Goal: Task Accomplishment & Management: Use online tool/utility

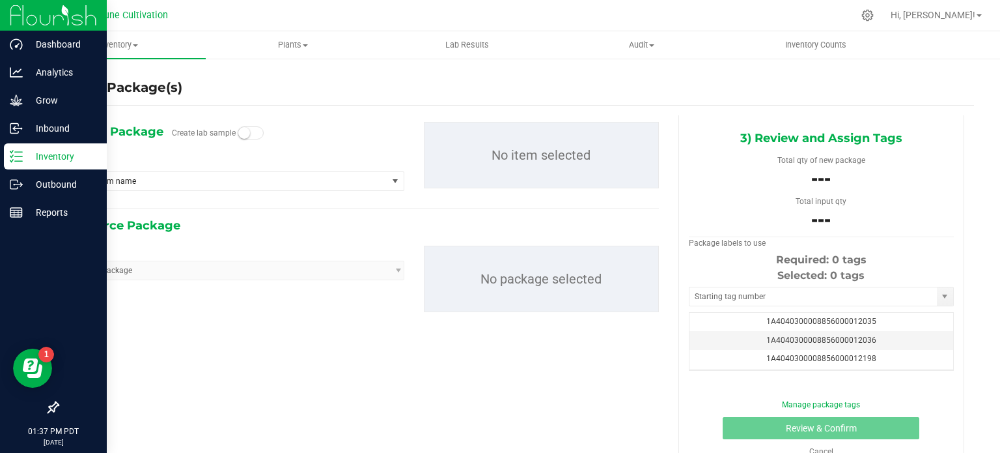
click at [26, 157] on p "Inventory" at bounding box center [62, 156] width 78 height 16
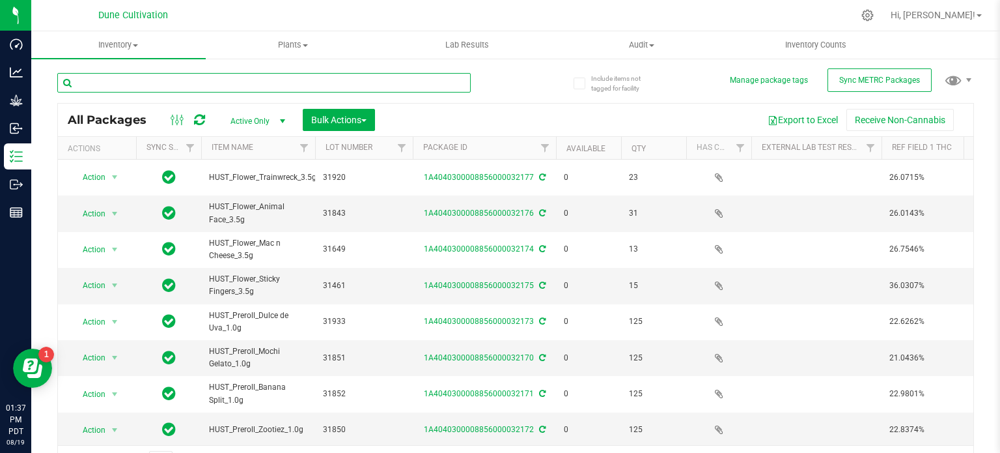
click at [216, 77] on input "text" at bounding box center [263, 83] width 413 height 20
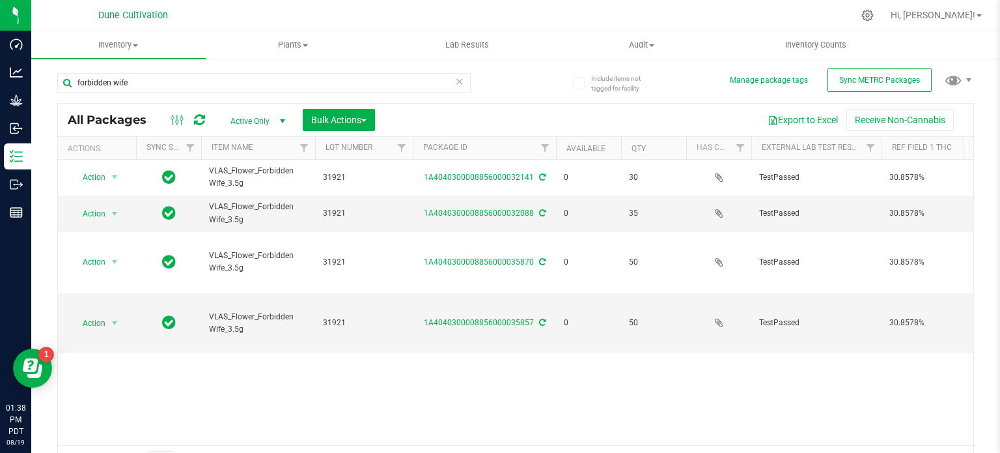
click at [456, 344] on div "Action Action Edit attributes Global inventory Locate package Package audit log…" at bounding box center [516, 302] width 916 height 285
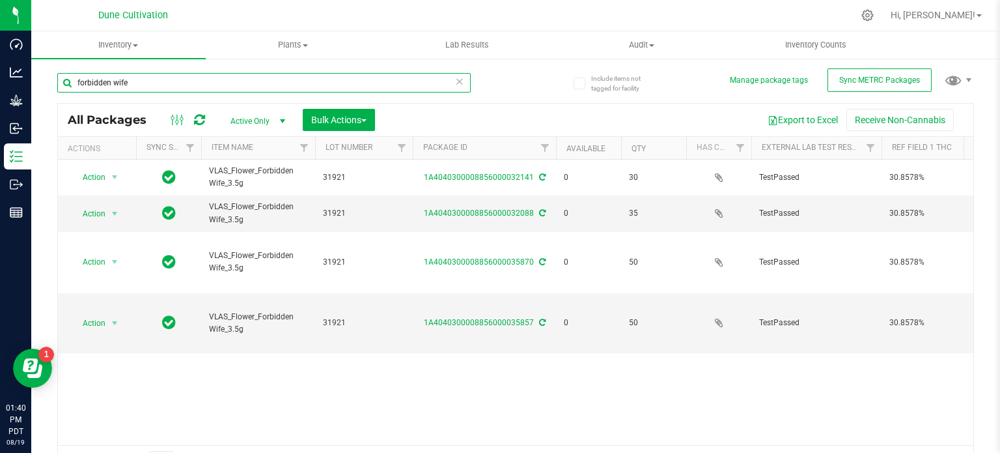
click at [203, 87] on input "forbidden wife" at bounding box center [263, 83] width 413 height 20
type input "f"
type input "35933"
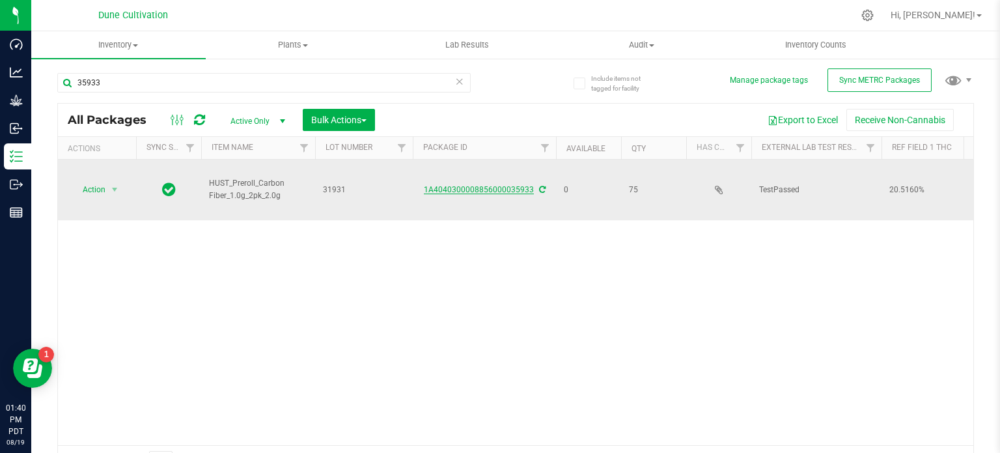
click at [477, 185] on link "1A4040300008856000035933" at bounding box center [479, 189] width 110 height 9
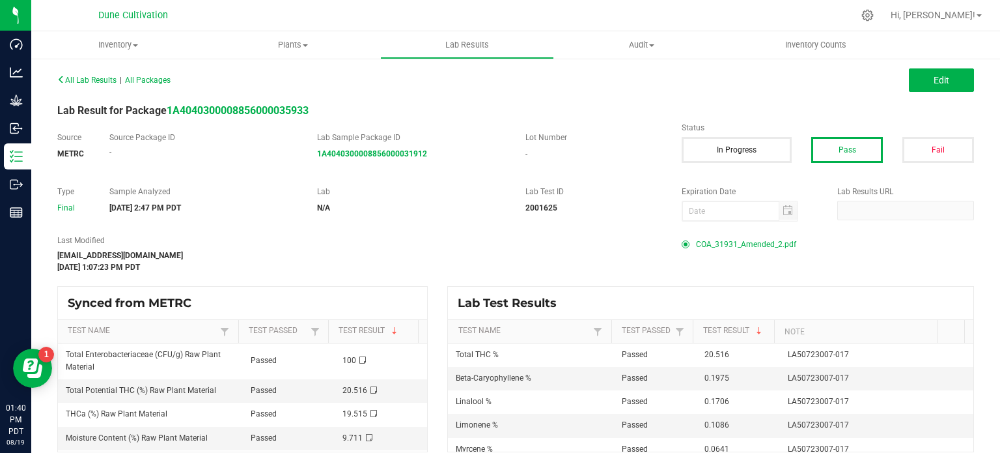
click at [757, 244] on span "COA_31931_Amended_2.pdf" at bounding box center [746, 244] width 100 height 20
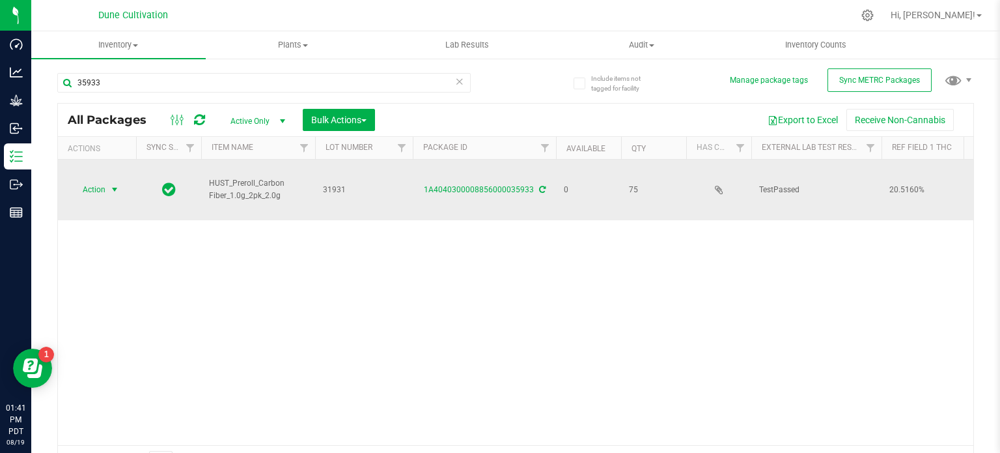
click at [115, 184] on span "select" at bounding box center [114, 189] width 10 height 10
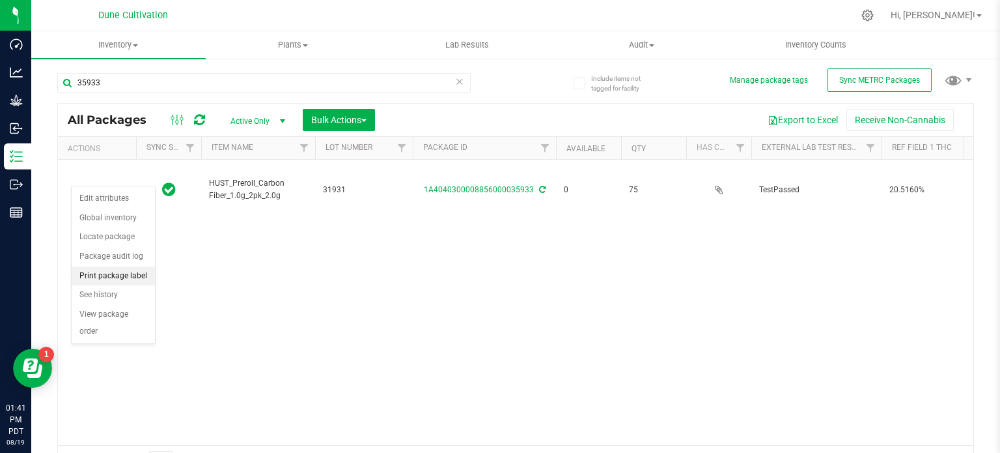
click at [129, 270] on li "Print package label" at bounding box center [113, 276] width 83 height 20
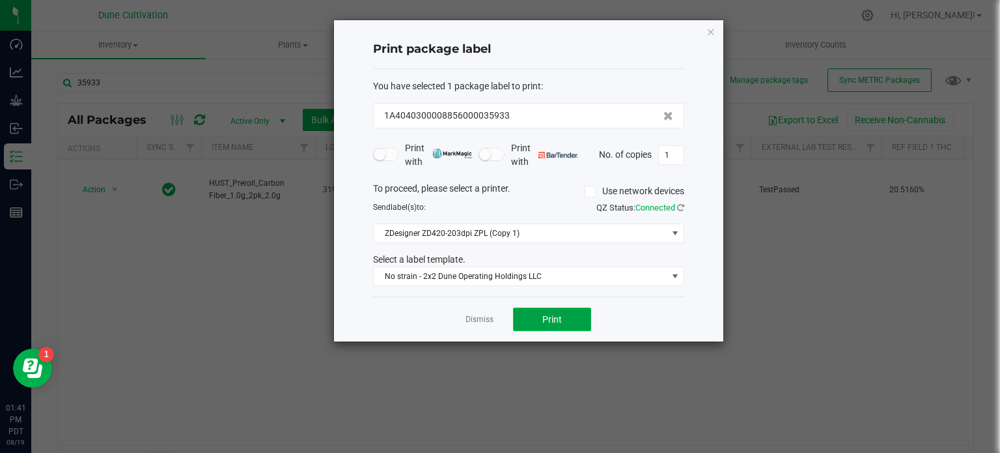
click at [550, 307] on button "Print" at bounding box center [552, 318] width 78 height 23
click at [670, 156] on input "1" at bounding box center [671, 155] width 25 height 18
type input "74"
click at [547, 320] on span "Print" at bounding box center [552, 319] width 20 height 10
click at [714, 29] on icon "button" at bounding box center [711, 31] width 9 height 16
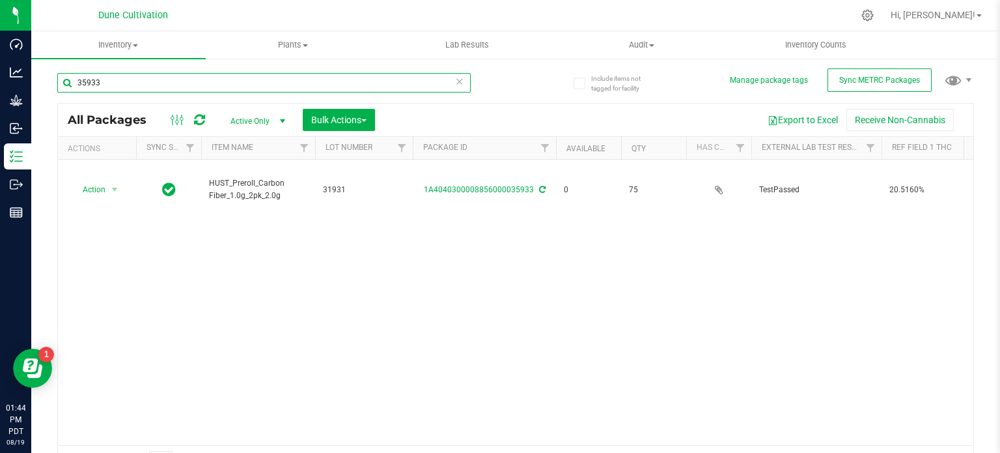
click at [343, 92] on input "35933" at bounding box center [263, 83] width 413 height 20
type input "35934"
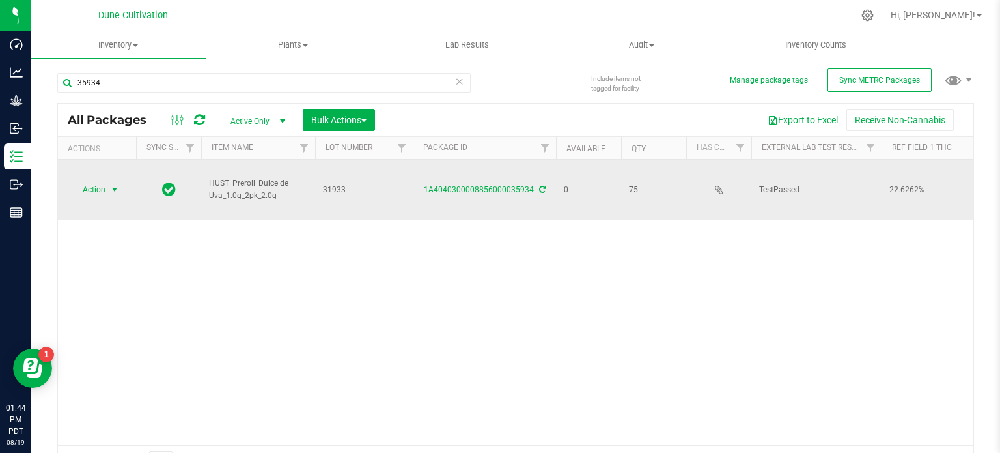
click at [111, 184] on span "select" at bounding box center [114, 189] width 10 height 10
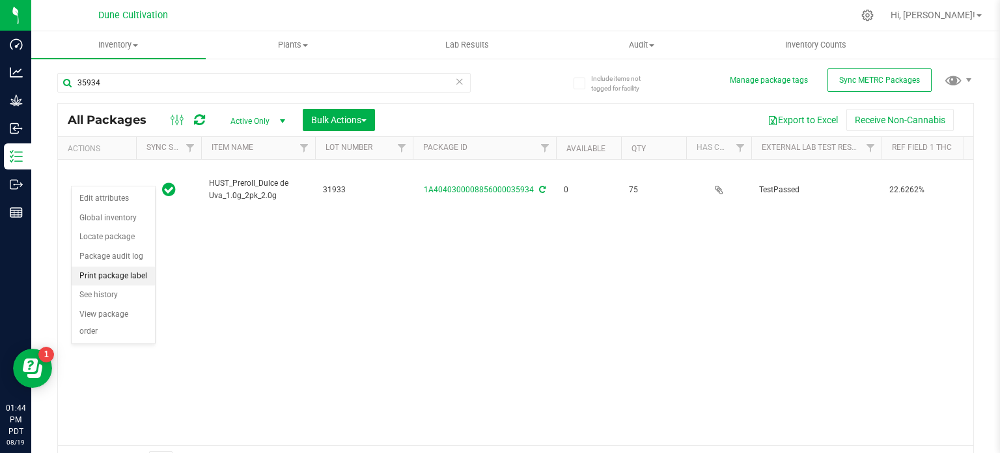
click at [117, 266] on li "Print package label" at bounding box center [113, 276] width 83 height 20
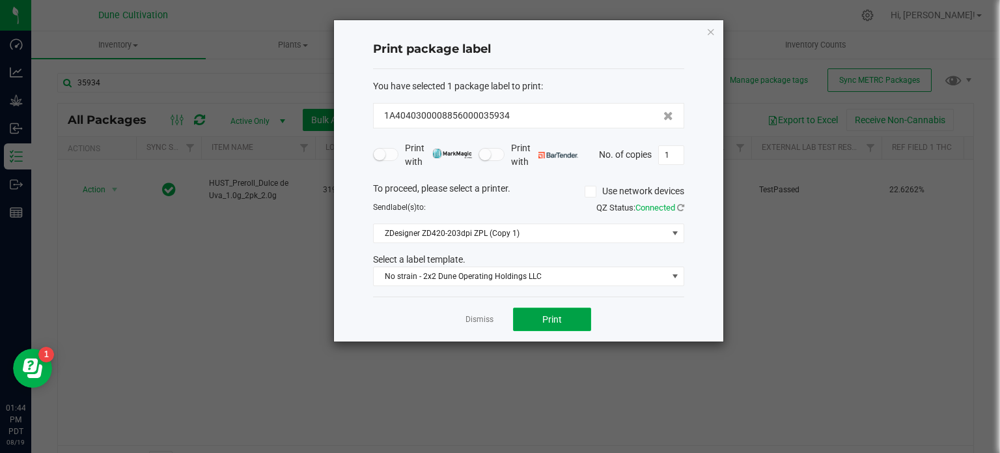
click at [539, 316] on button "Print" at bounding box center [552, 318] width 78 height 23
click at [709, 33] on icon "button" at bounding box center [711, 31] width 9 height 16
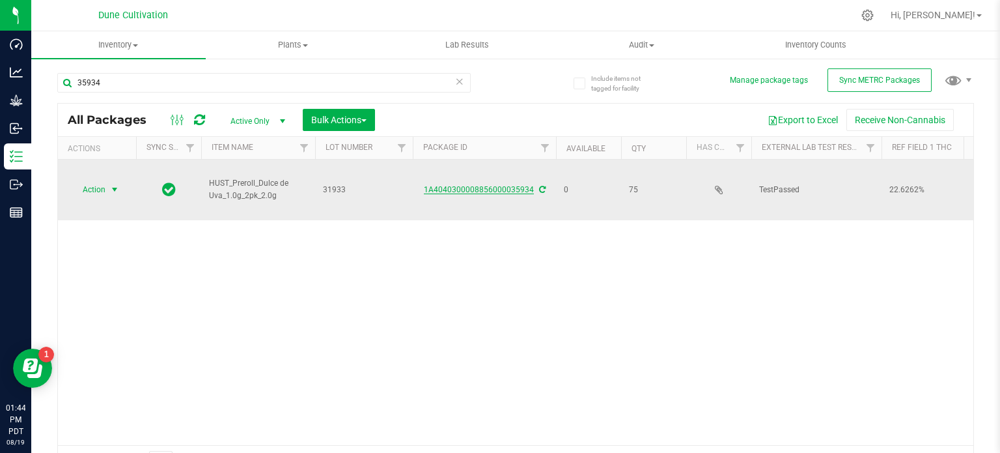
click at [501, 185] on link "1A4040300008856000035934" at bounding box center [479, 189] width 110 height 9
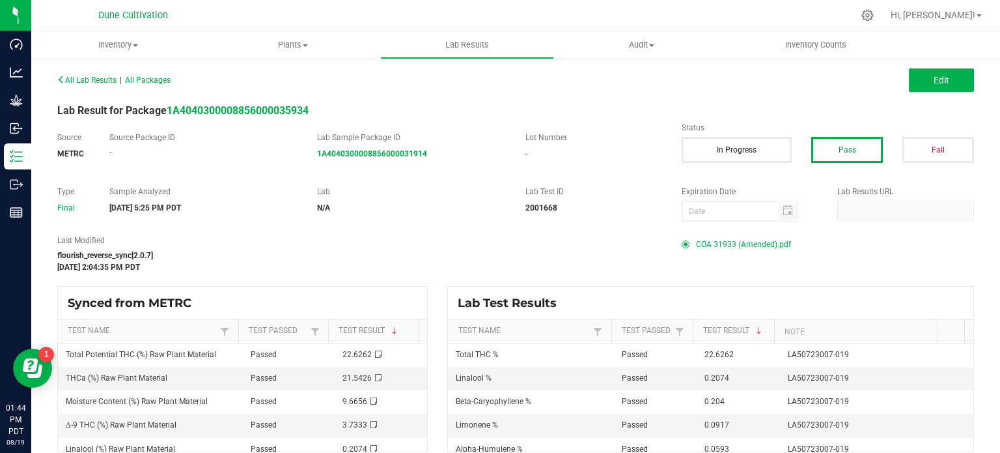
click at [749, 240] on span "COA 31933 (Amended).pdf" at bounding box center [743, 244] width 95 height 20
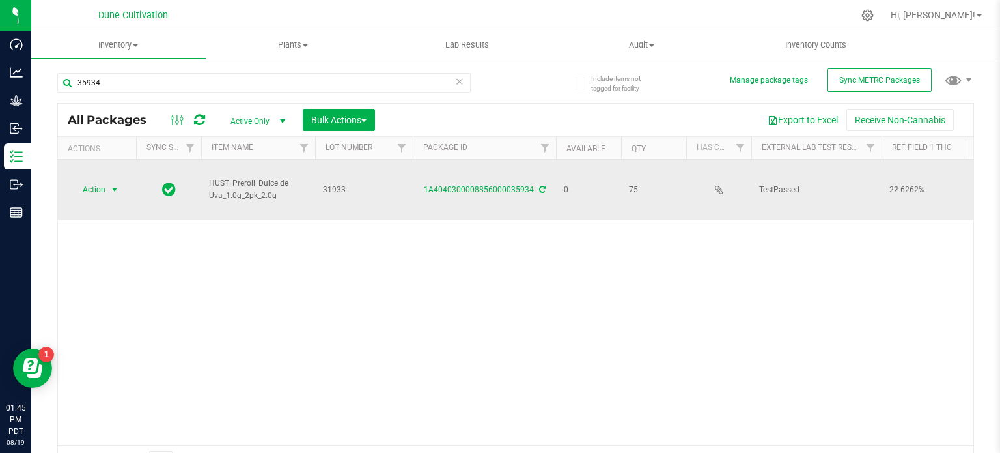
click at [115, 184] on span "select" at bounding box center [114, 189] width 10 height 10
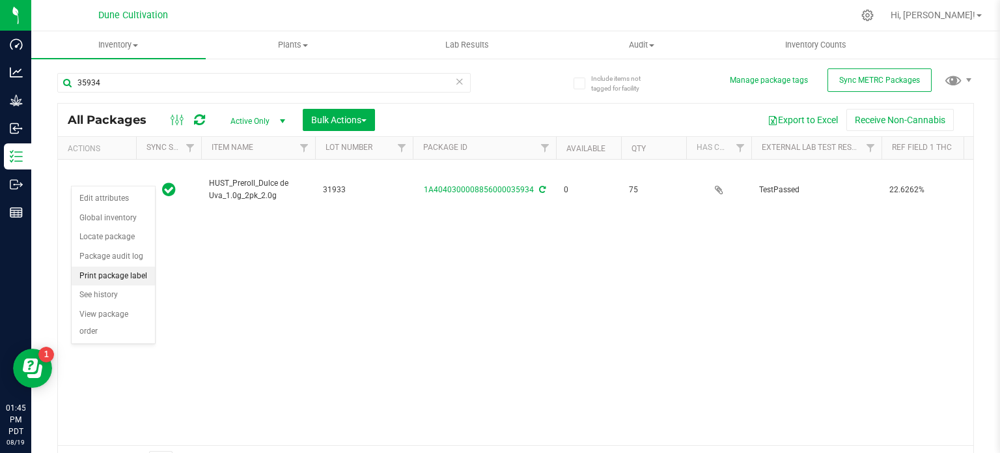
click at [123, 268] on li "Print package label" at bounding box center [113, 276] width 83 height 20
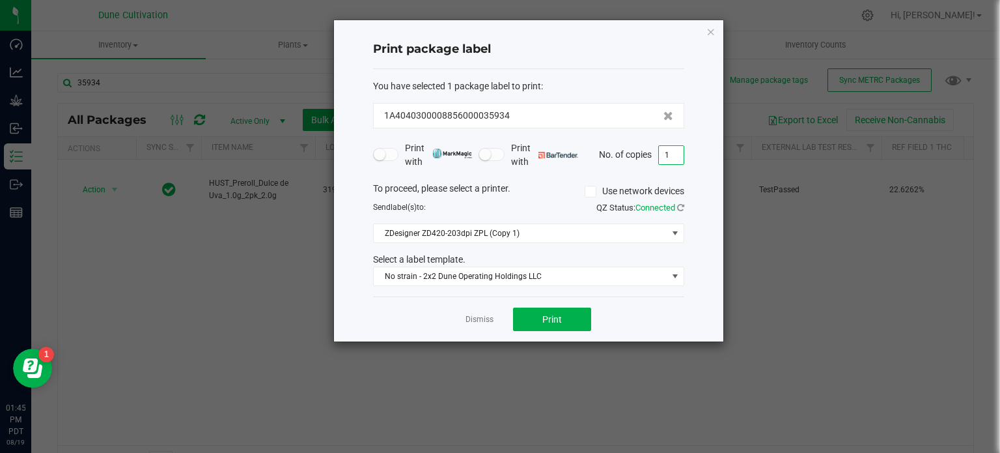
click at [667, 154] on input "1" at bounding box center [671, 155] width 25 height 18
type input "74"
click at [565, 322] on button "Print" at bounding box center [552, 318] width 78 height 23
click at [706, 27] on div "Print package label You have selected 1 package label to print : 1A404030000885…" at bounding box center [528, 180] width 389 height 321
click at [712, 34] on icon "button" at bounding box center [711, 31] width 9 height 16
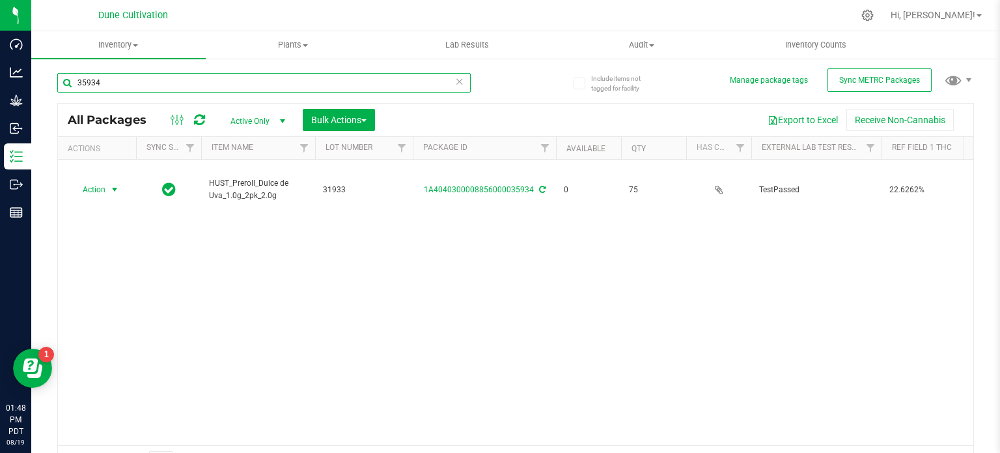
click at [412, 85] on input "35934" at bounding box center [263, 83] width 413 height 20
type input "35935"
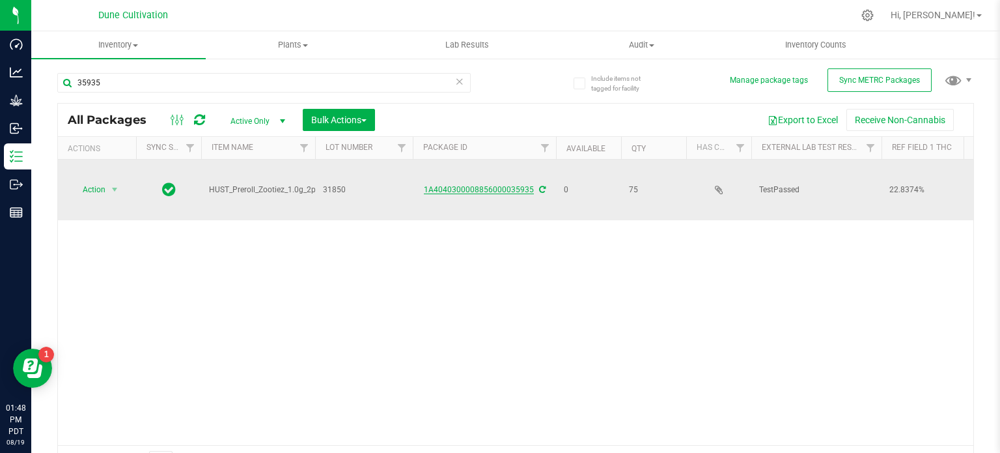
click at [484, 185] on link "1A4040300008856000035935" at bounding box center [479, 189] width 110 height 9
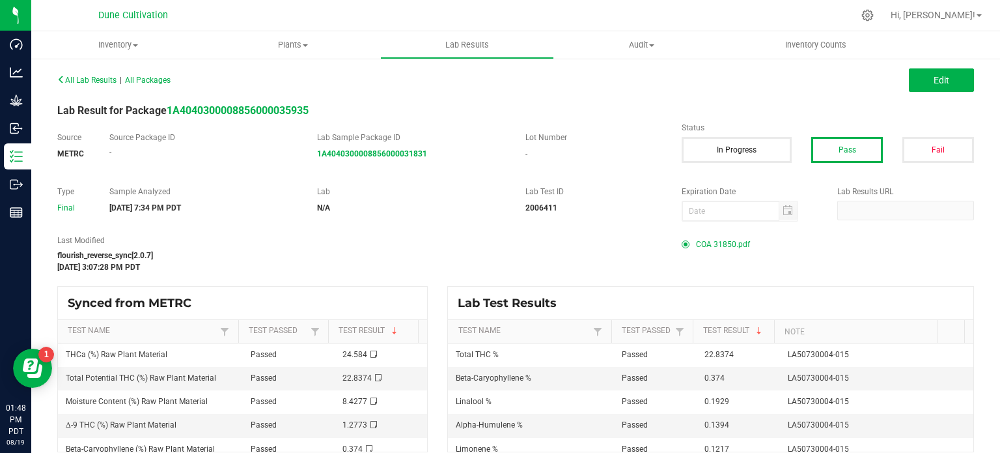
click at [704, 235] on span "COA 31850.pdf" at bounding box center [723, 244] width 54 height 20
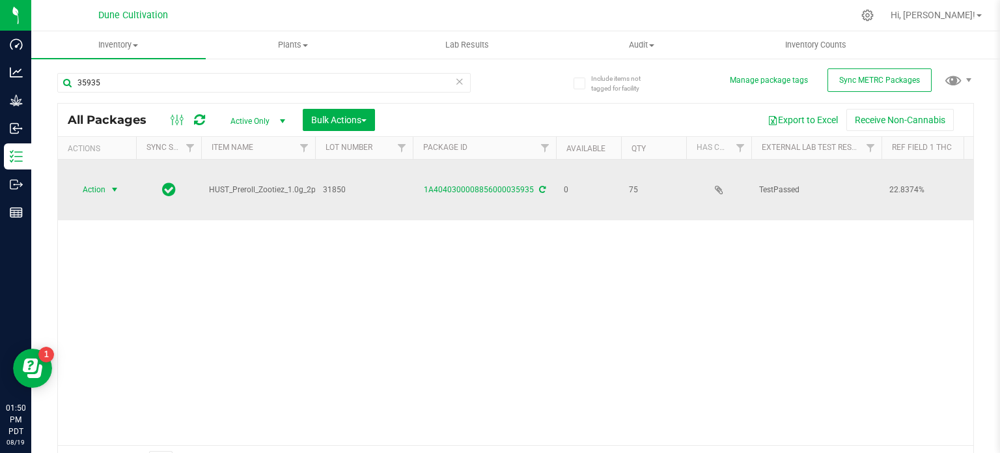
click at [120, 184] on span "select" at bounding box center [114, 189] width 10 height 10
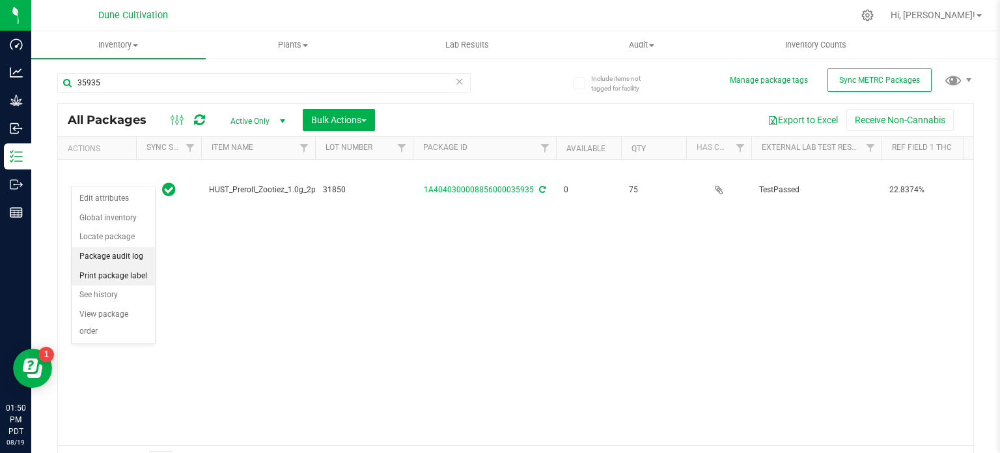
click at [129, 264] on ul "Edit attributes Global inventory Locate package Package audit log Print package…" at bounding box center [113, 265] width 83 height 152
click at [133, 276] on li "Print package label" at bounding box center [113, 276] width 83 height 20
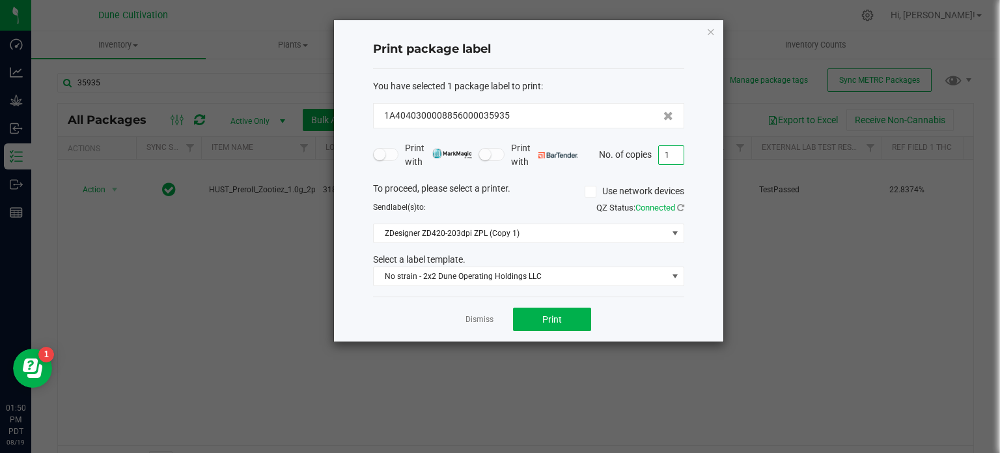
click at [676, 161] on input "1" at bounding box center [671, 155] width 25 height 18
type input "75"
click at [559, 309] on button "Print" at bounding box center [552, 318] width 78 height 23
click at [710, 35] on icon "button" at bounding box center [711, 31] width 9 height 16
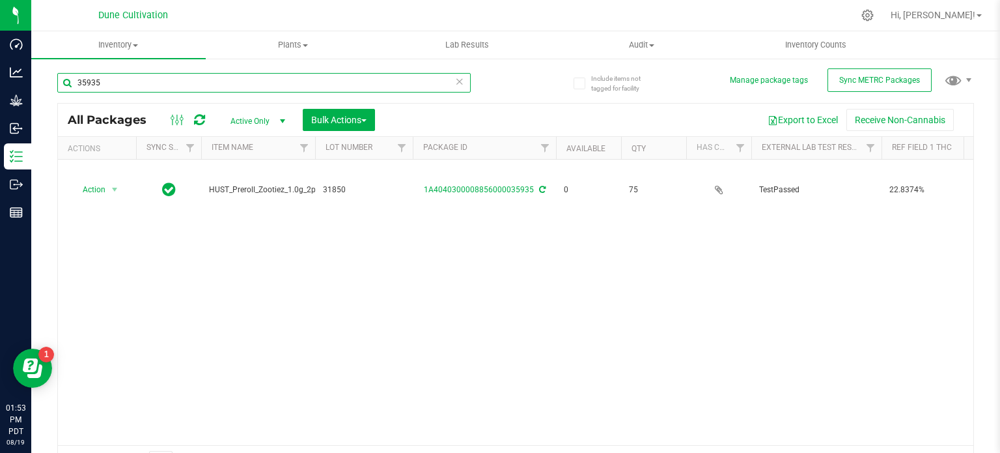
click at [341, 78] on input "35935" at bounding box center [263, 83] width 413 height 20
type input "35936"
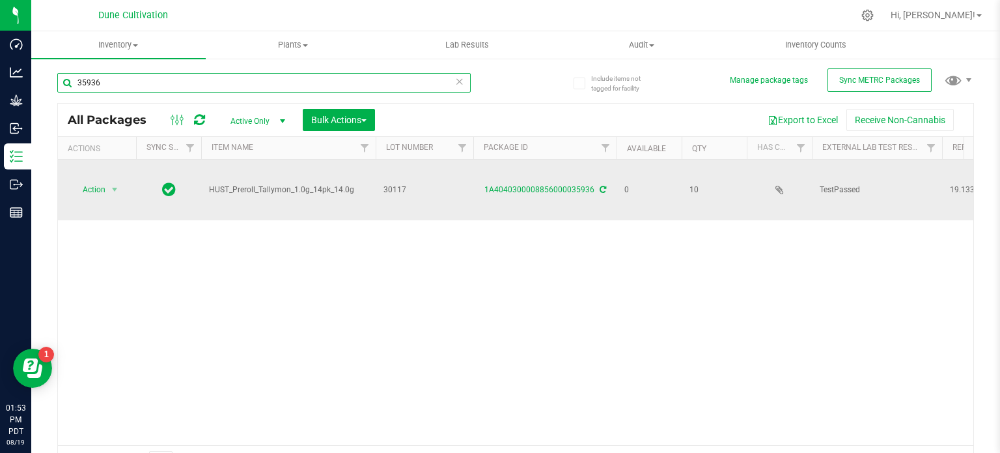
drag, startPoint x: 313, startPoint y: 150, endPoint x: 385, endPoint y: 159, distance: 72.8
click at [385, 159] on div "All Packages Active Only Active Only Lab Samples Locked All External Internal B…" at bounding box center [515, 290] width 917 height 374
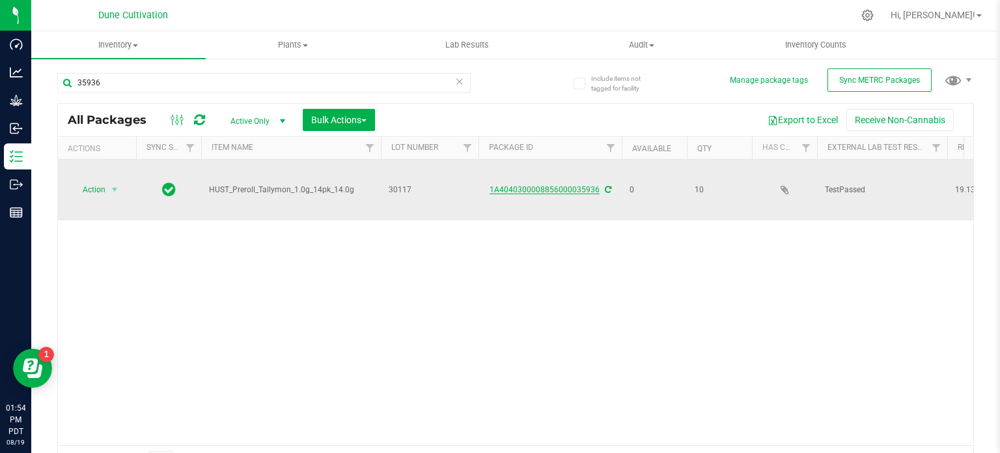
click at [539, 185] on link "1A4040300008856000035936" at bounding box center [545, 189] width 110 height 9
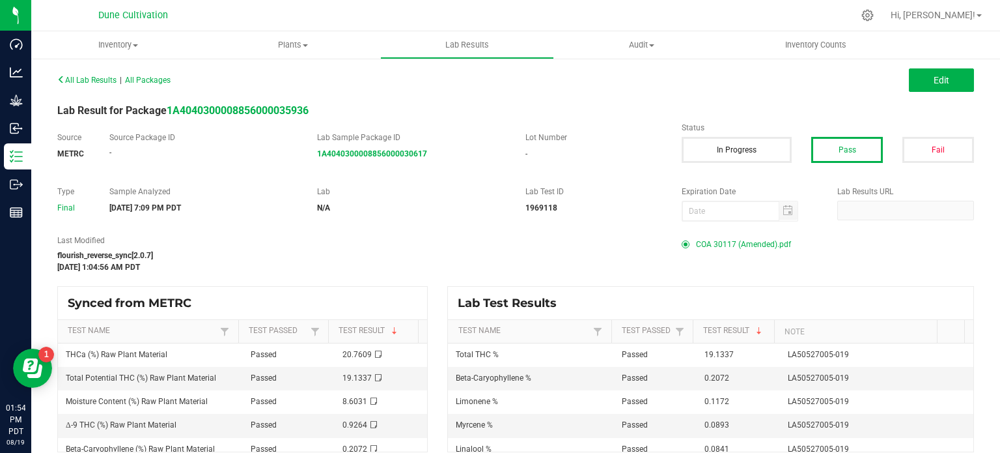
click at [727, 236] on span "COA 30117 (Amended).pdf" at bounding box center [743, 244] width 95 height 20
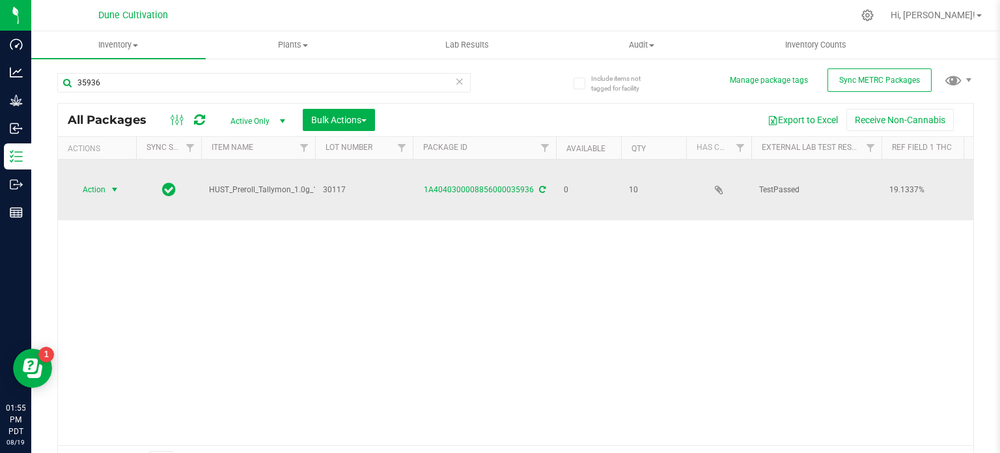
click at [114, 184] on span "select" at bounding box center [114, 189] width 10 height 10
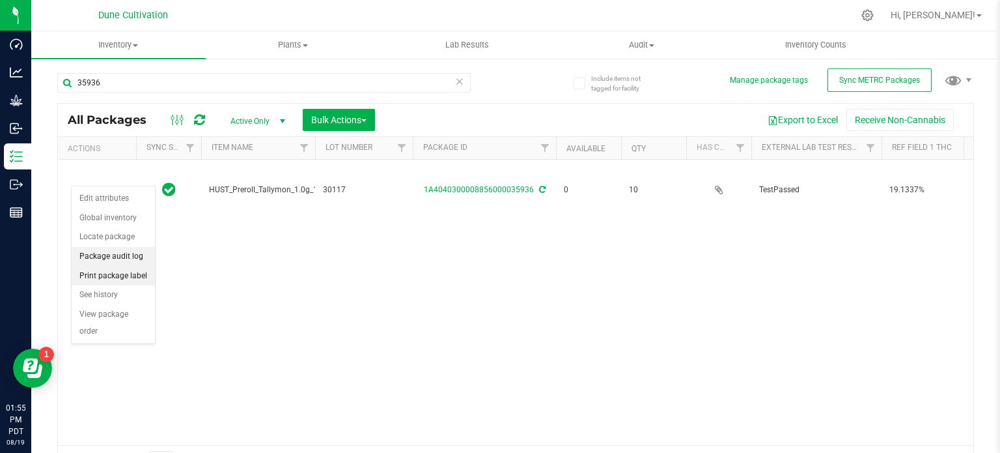
click at [128, 264] on ul "Edit attributes Global inventory Locate package Package audit log Print package…" at bounding box center [113, 265] width 83 height 152
click at [122, 270] on li "Print package label" at bounding box center [113, 276] width 83 height 20
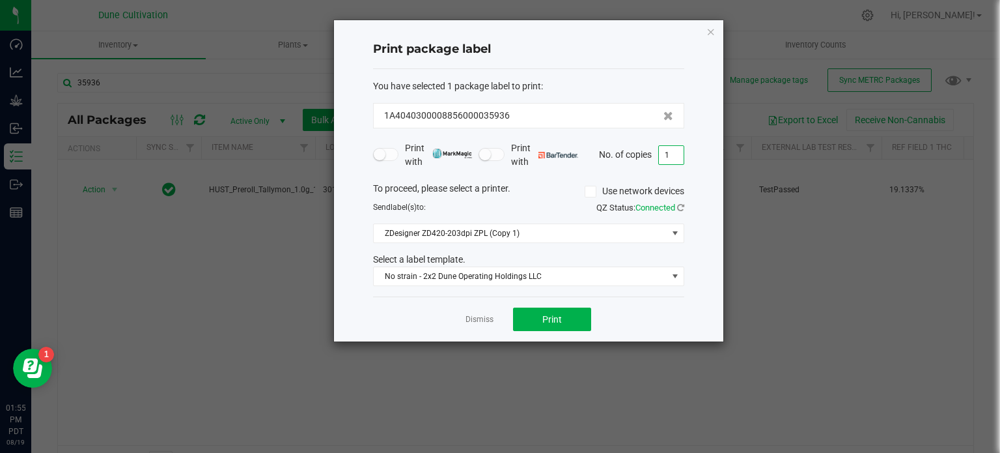
click at [665, 150] on input "1" at bounding box center [671, 155] width 25 height 18
type input "10"
click at [583, 320] on button "Print" at bounding box center [552, 318] width 78 height 23
click at [430, 322] on div "Dismiss Print" at bounding box center [528, 318] width 311 height 45
click at [708, 37] on icon "button" at bounding box center [711, 31] width 9 height 16
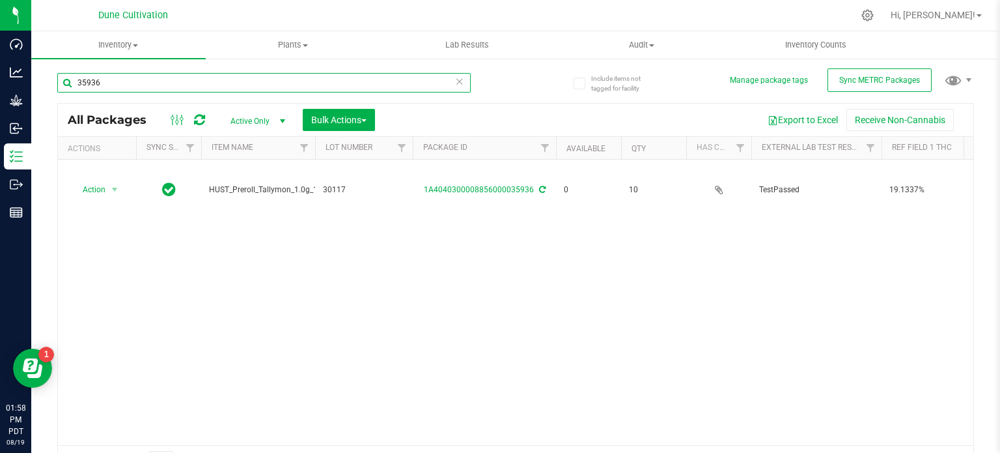
click at [434, 79] on input "35936" at bounding box center [263, 83] width 413 height 20
type input "35937"
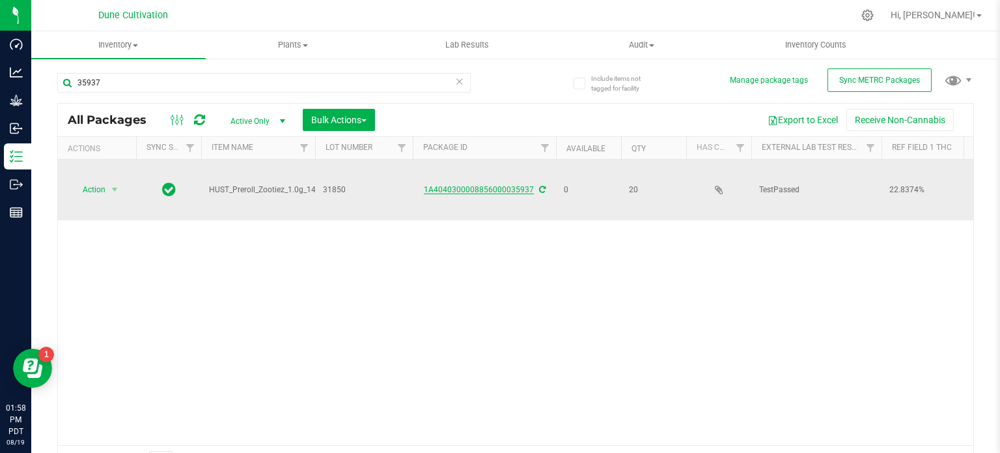
click at [451, 185] on link "1A4040300008856000035937" at bounding box center [479, 189] width 110 height 9
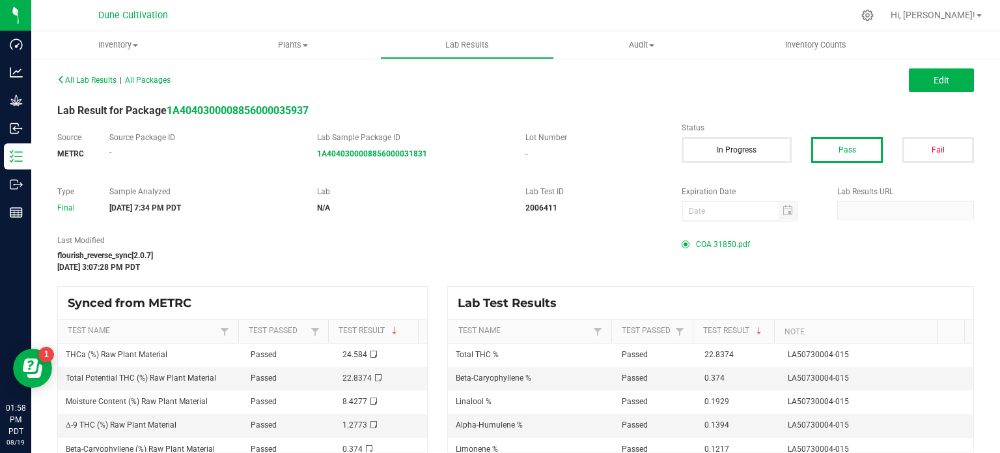
click at [711, 239] on span "COA 31850.pdf" at bounding box center [723, 244] width 54 height 20
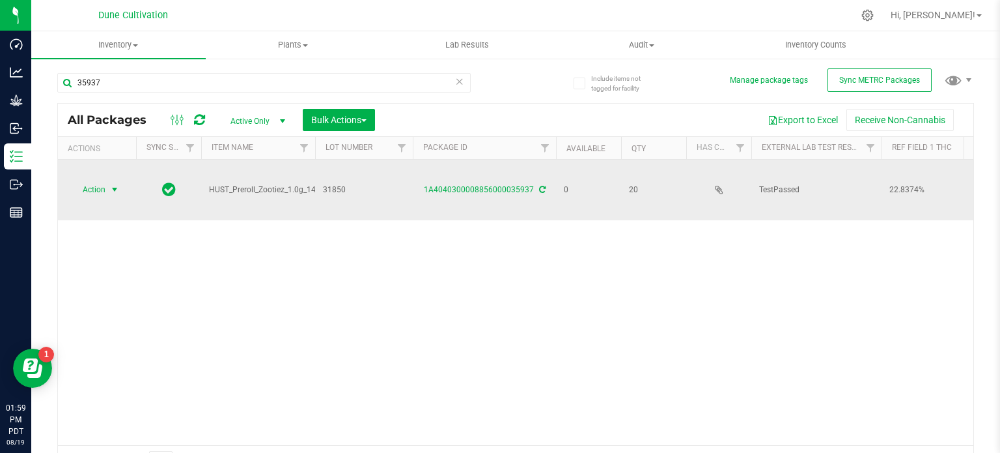
click at [112, 184] on span "select" at bounding box center [114, 189] width 10 height 10
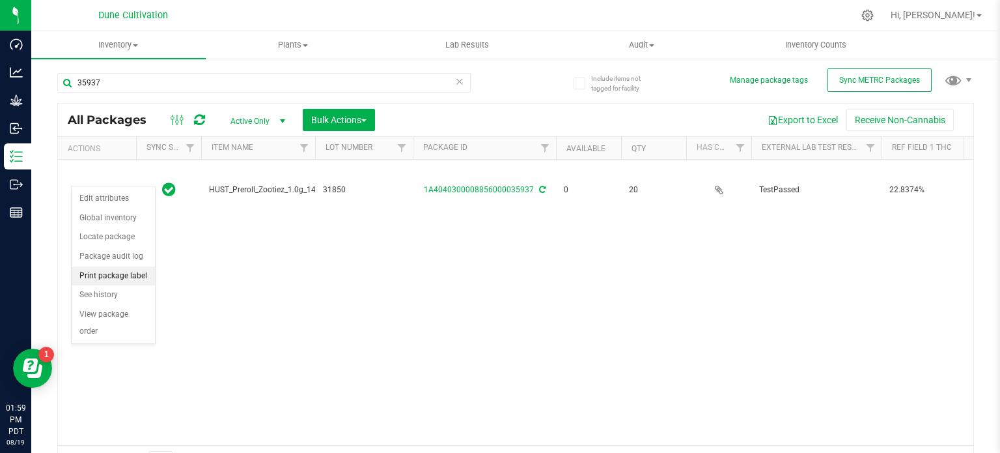
click at [135, 268] on li "Print package label" at bounding box center [113, 276] width 83 height 20
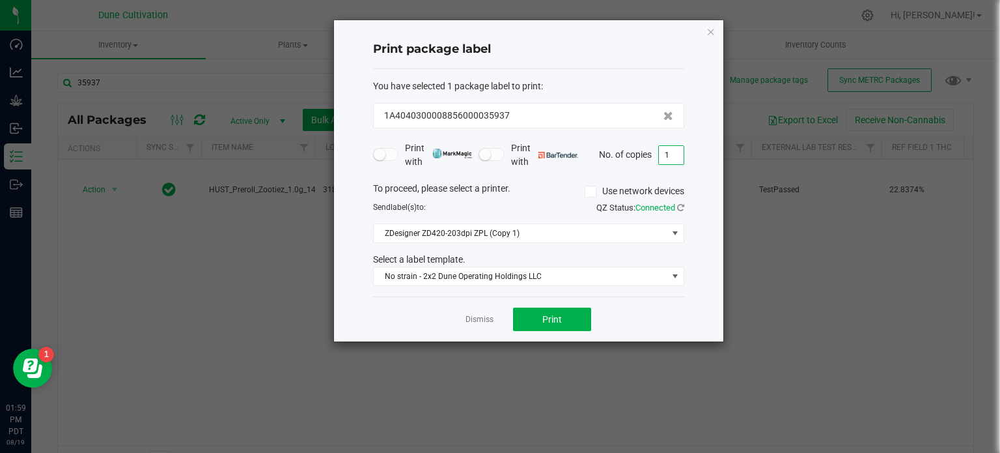
click at [662, 151] on input "1" at bounding box center [671, 155] width 25 height 18
type input "20"
click at [569, 320] on button "Print" at bounding box center [552, 318] width 78 height 23
click at [395, 307] on div "Dismiss Print" at bounding box center [528, 318] width 311 height 45
click at [710, 32] on div "Print package label You have selected 1 package label to print : 1A404030000885…" at bounding box center [528, 180] width 389 height 321
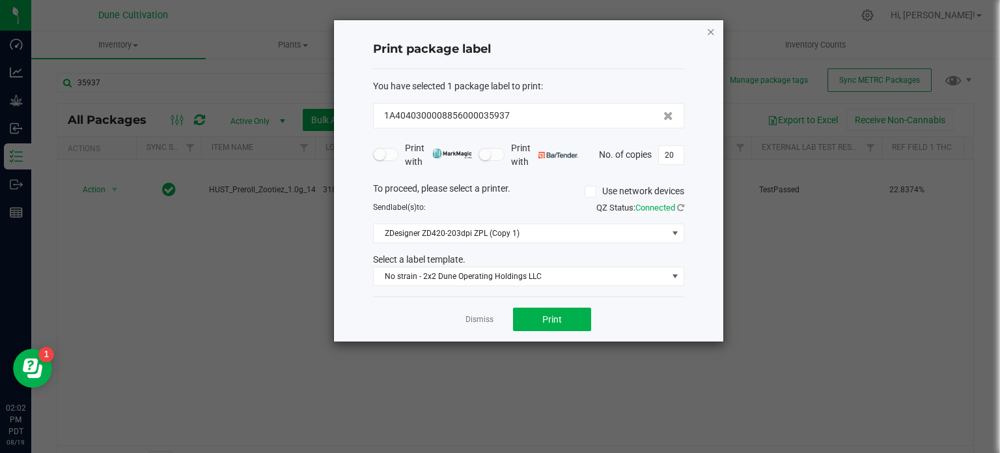
click at [710, 32] on icon "button" at bounding box center [711, 31] width 9 height 16
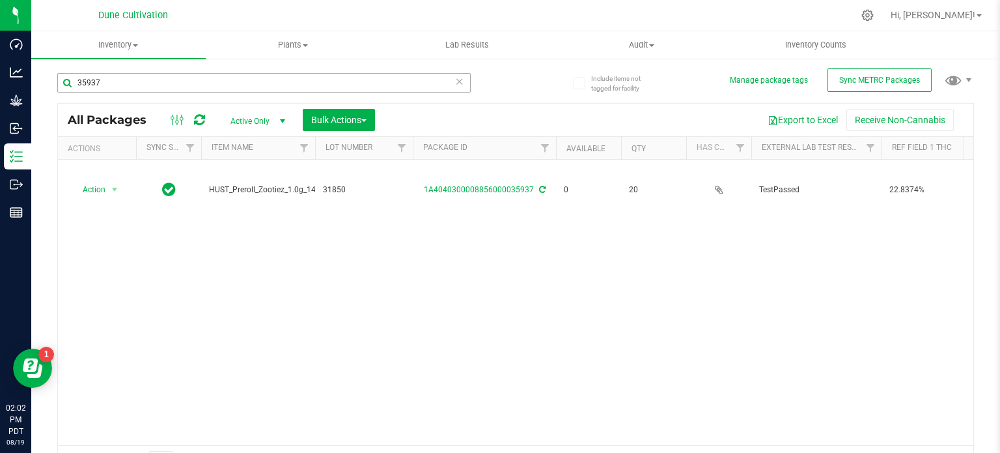
click at [427, 76] on div "35937" at bounding box center [286, 82] width 458 height 42
click at [427, 76] on input "35937" at bounding box center [263, 83] width 413 height 20
type input "35938"
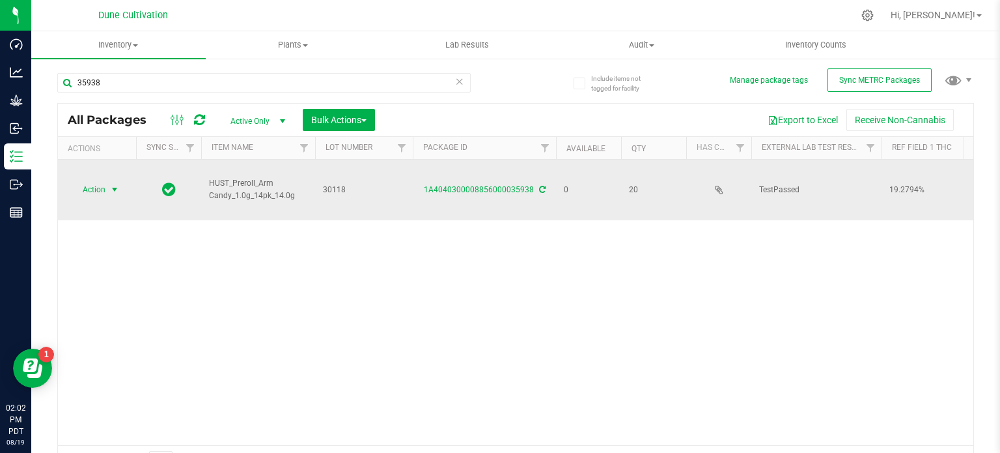
click at [121, 180] on span "select" at bounding box center [115, 189] width 16 height 18
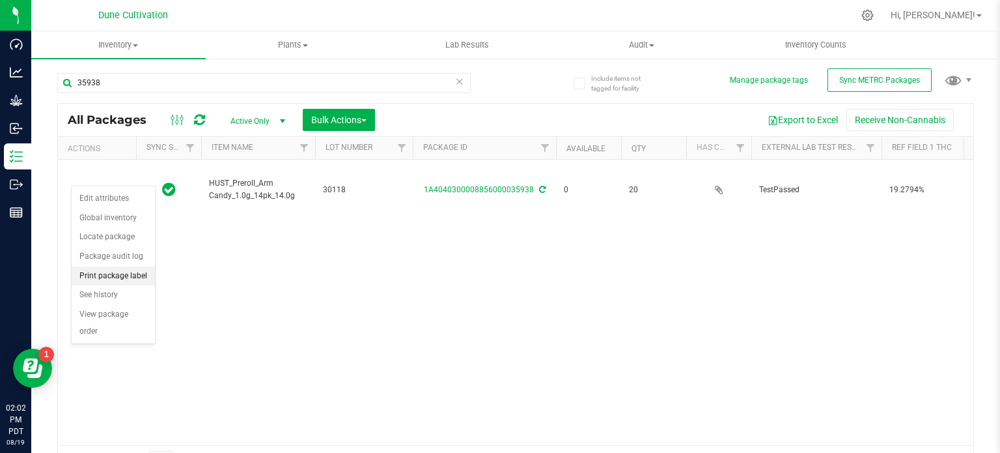
click at [112, 282] on li "Print package label" at bounding box center [113, 276] width 83 height 20
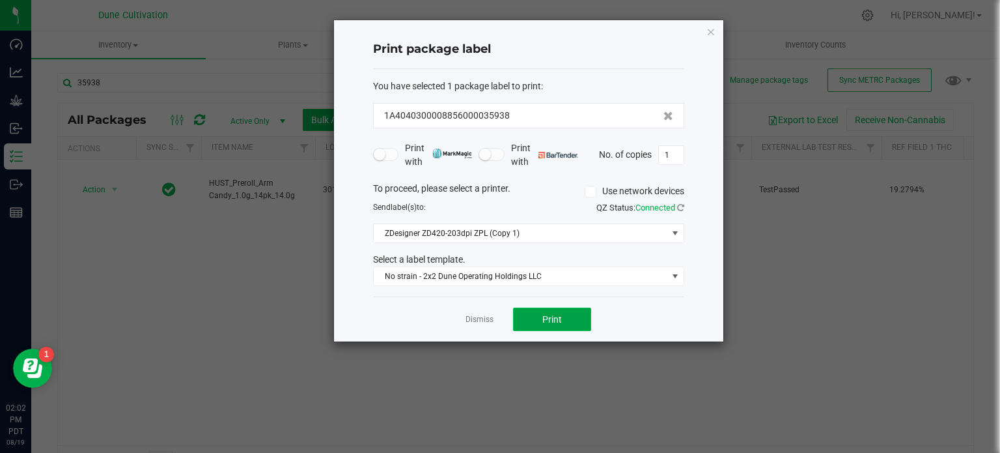
click at [540, 307] on button "Print" at bounding box center [552, 318] width 78 height 23
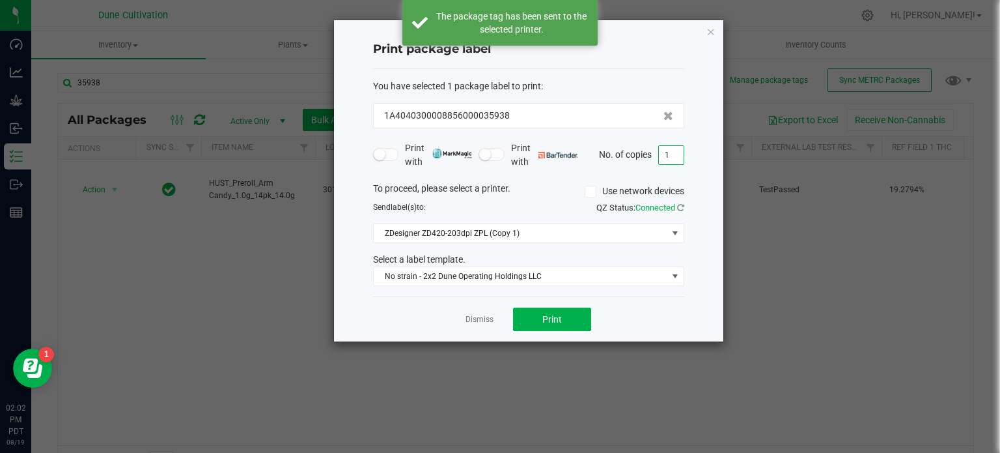
click at [672, 152] on input "1" at bounding box center [671, 155] width 25 height 18
type input "19"
click at [570, 318] on button "Print" at bounding box center [552, 318] width 78 height 23
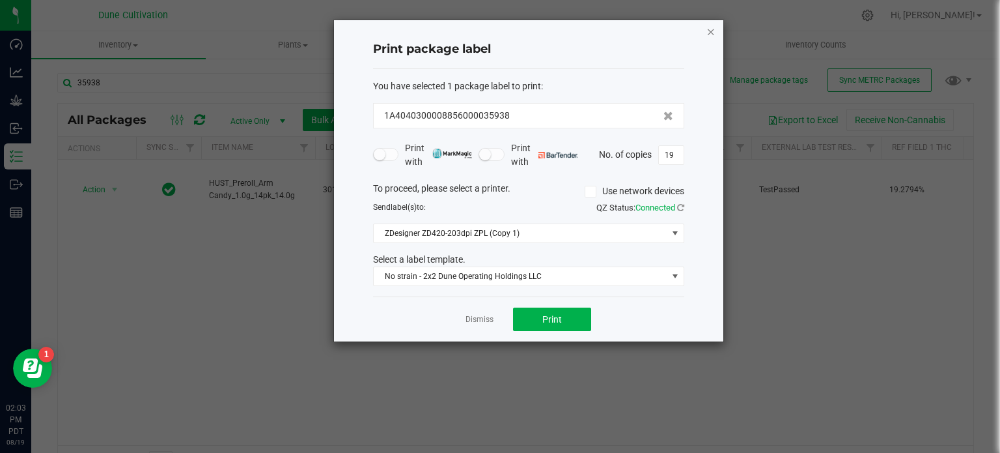
click at [707, 29] on icon "button" at bounding box center [711, 31] width 9 height 16
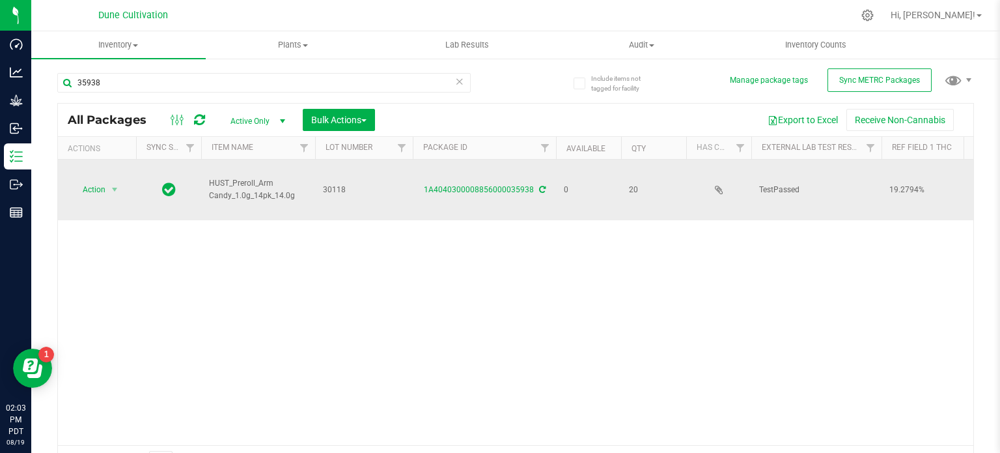
click at [488, 171] on td "1A4040300008856000035938" at bounding box center [484, 190] width 143 height 61
drag, startPoint x: 488, startPoint y: 171, endPoint x: 490, endPoint y: 178, distance: 8.1
click at [490, 184] on div "1A4040300008856000035938" at bounding box center [484, 190] width 147 height 12
click at [490, 185] on link "1A4040300008856000035938" at bounding box center [479, 189] width 110 height 9
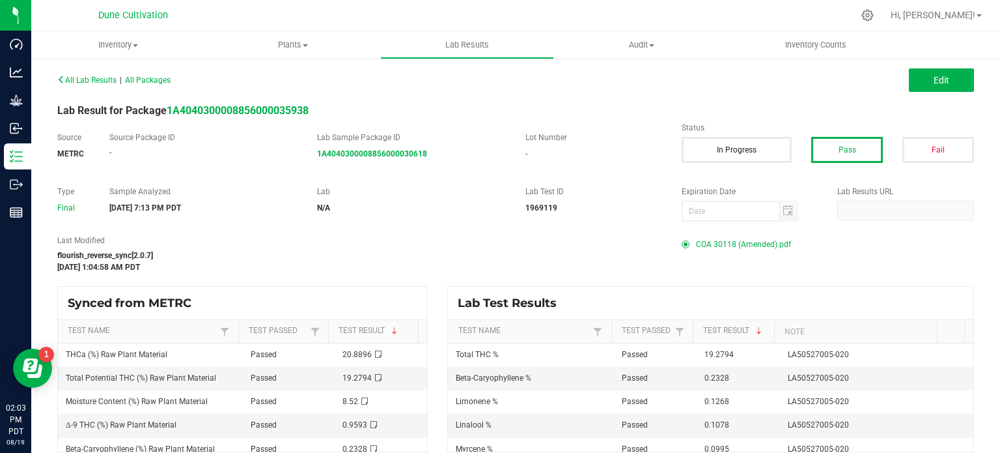
click at [732, 237] on span "COA 30118 (Amended).pdf" at bounding box center [743, 244] width 95 height 20
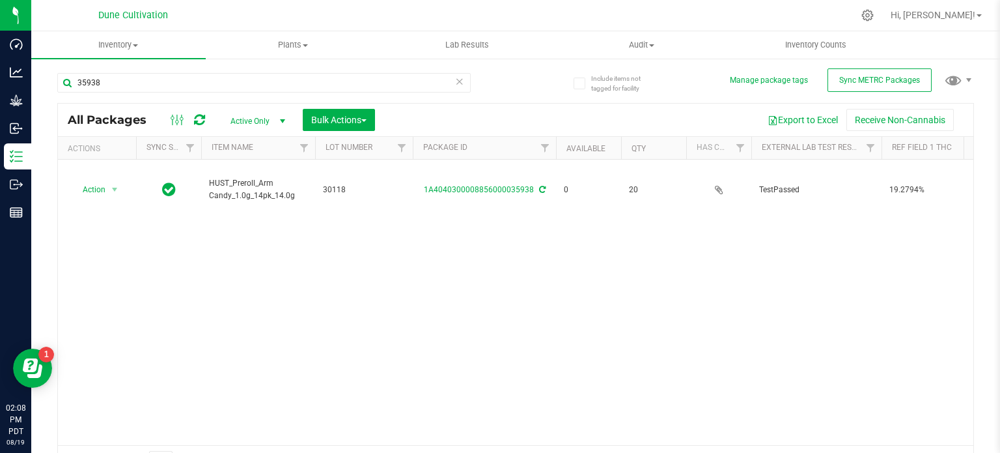
click at [412, 23] on div at bounding box center [543, 15] width 620 height 25
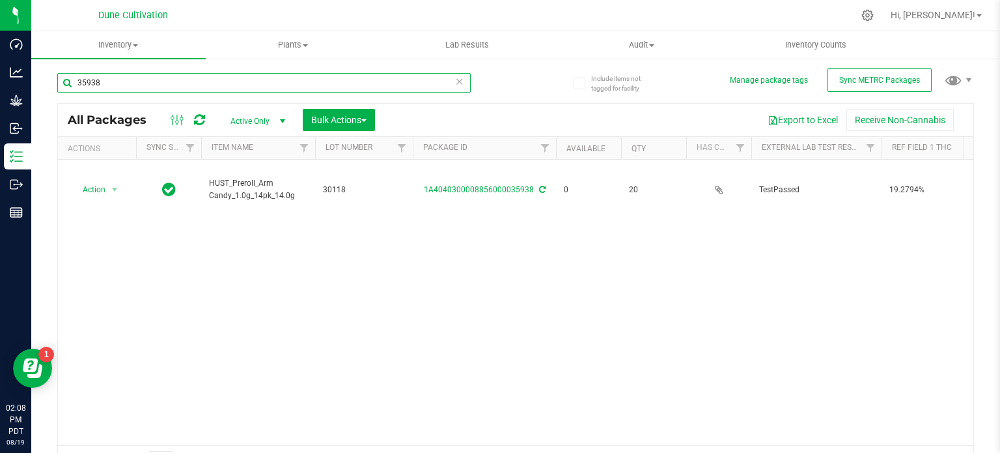
click at [319, 76] on input "35938" at bounding box center [263, 83] width 413 height 20
type input "24304"
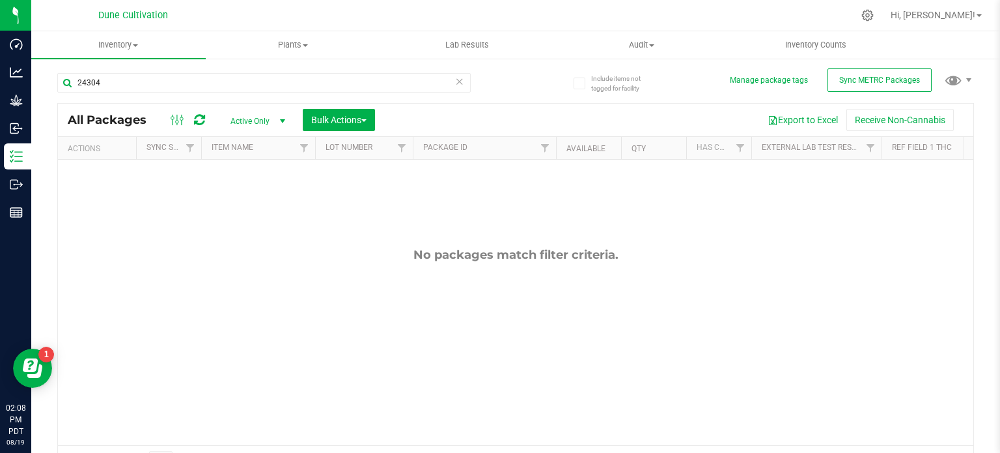
click at [276, 120] on span "select" at bounding box center [282, 121] width 16 height 18
click at [262, 195] on li "All" at bounding box center [254, 201] width 70 height 20
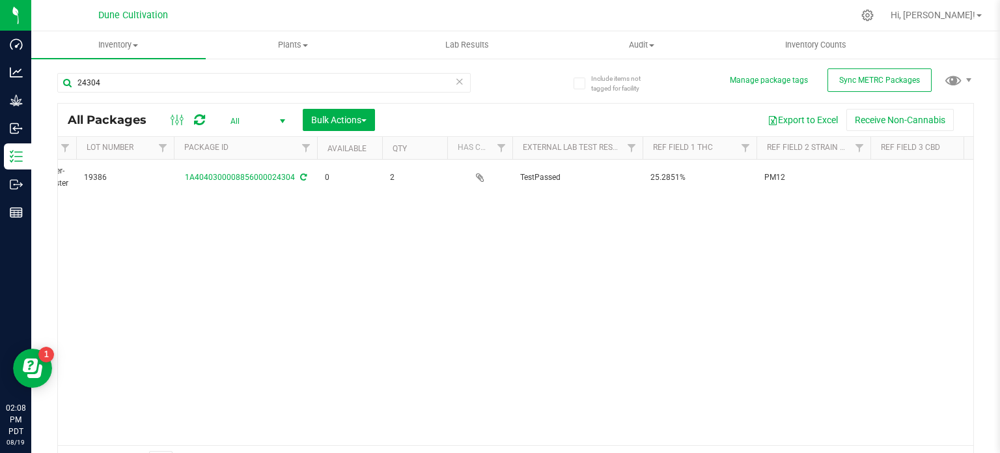
scroll to position [0, 427]
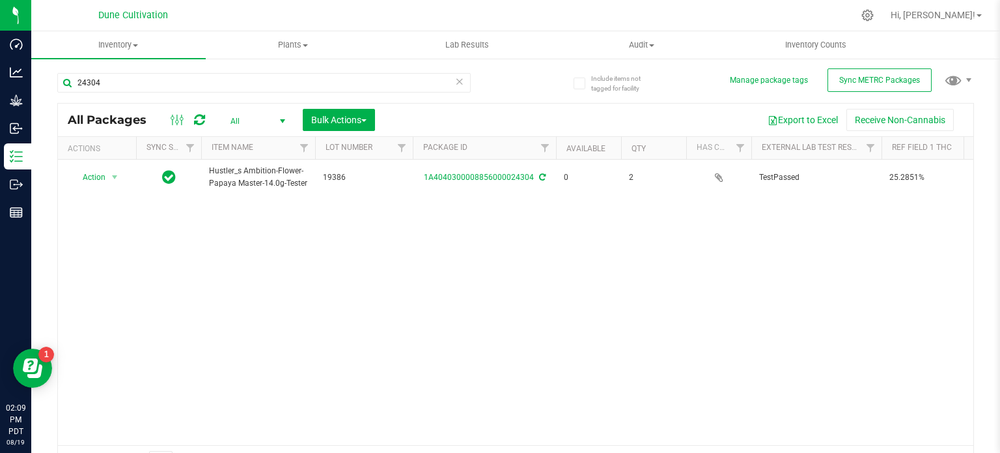
click at [469, 369] on div "Action Action Edit attributes Global inventory Locate package Package audit log…" at bounding box center [516, 302] width 916 height 285
click at [451, 320] on div "Action Action Edit attributes Global inventory Locate package Package audit log…" at bounding box center [516, 302] width 916 height 285
click at [438, 406] on div "Action Action Edit attributes Global inventory Locate package Package audit log…" at bounding box center [516, 302] width 916 height 285
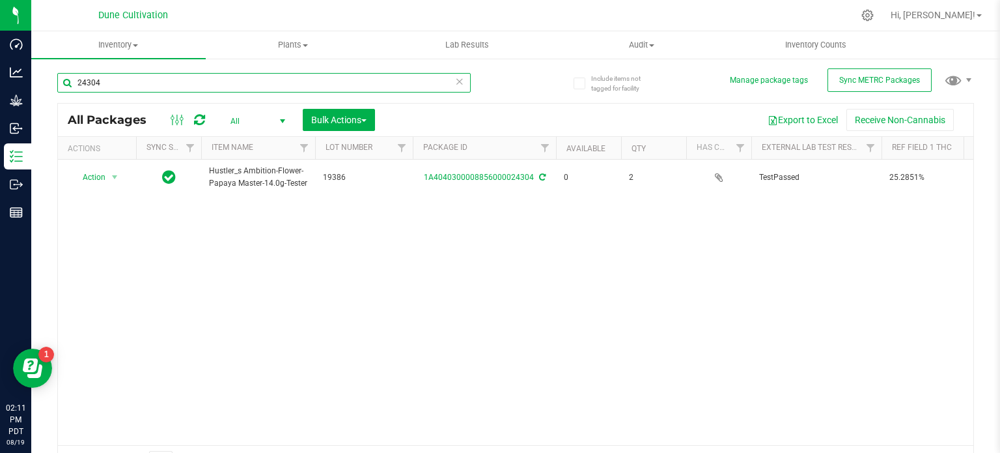
click at [368, 74] on input "24304" at bounding box center [263, 83] width 413 height 20
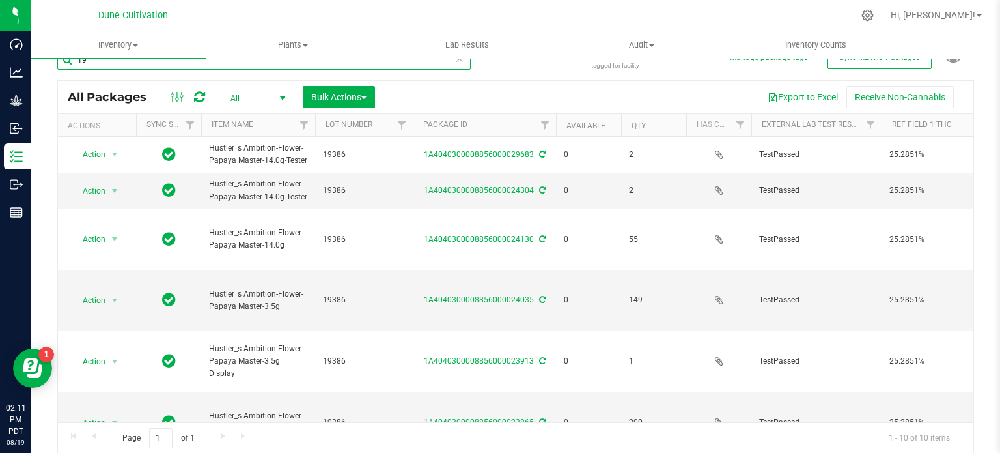
type input "1"
type input "22143"
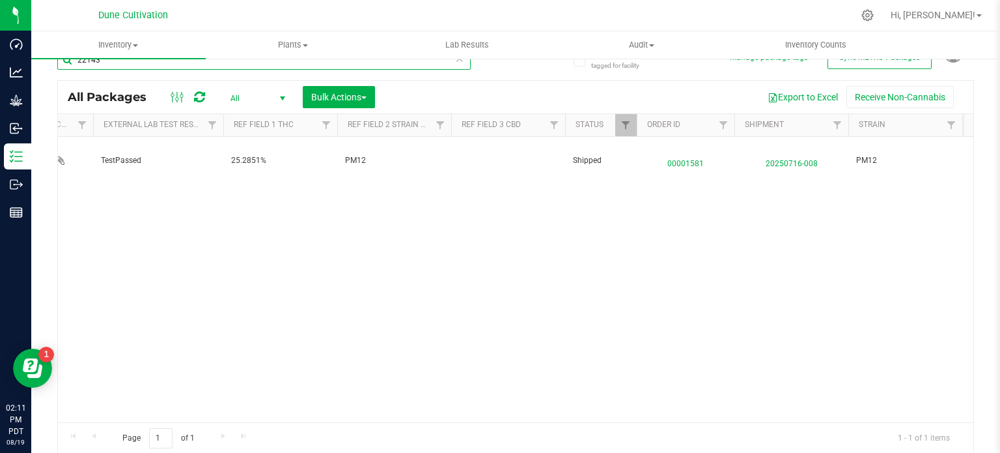
scroll to position [0, 692]
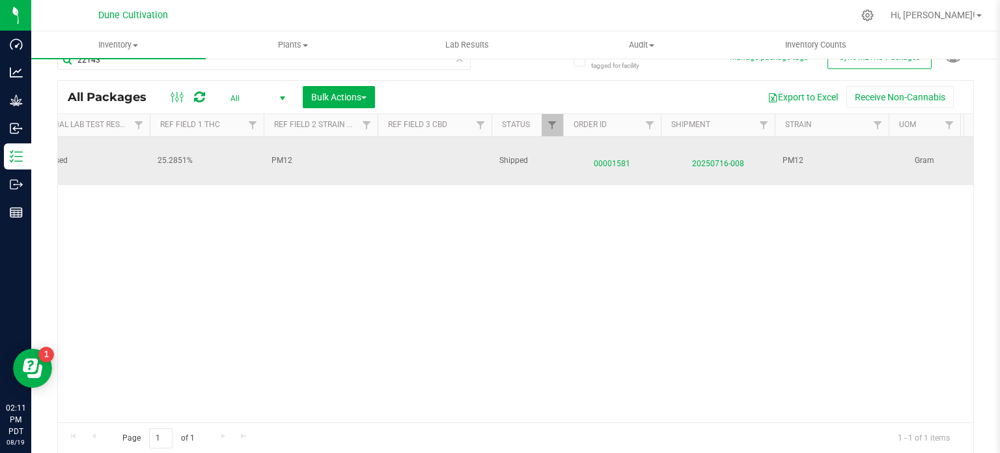
click at [620, 159] on span "00001581" at bounding box center [612, 160] width 82 height 19
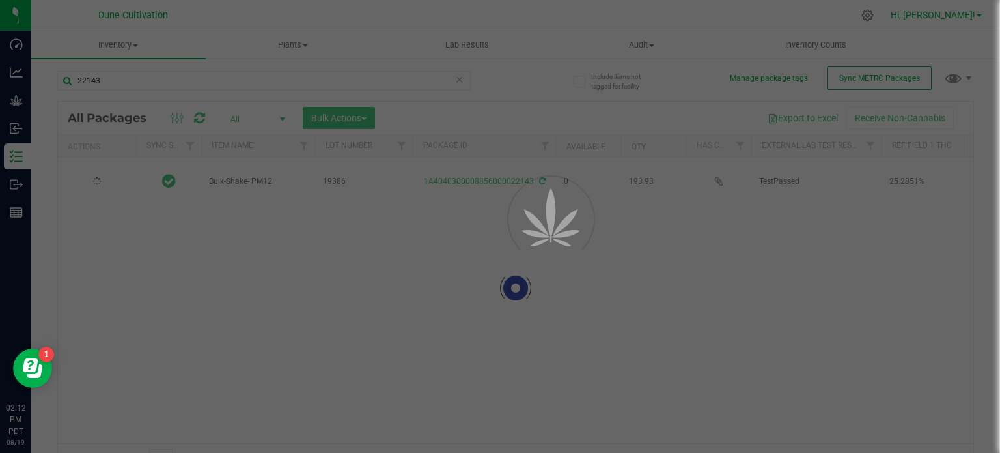
scroll to position [23, 0]
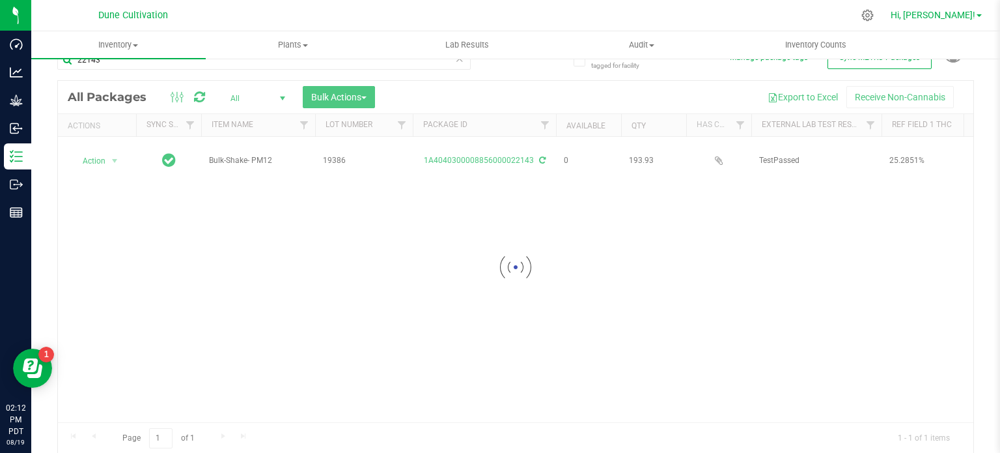
click at [982, 21] on link "Hi, [PERSON_NAME]!" at bounding box center [937, 15] width 102 height 14
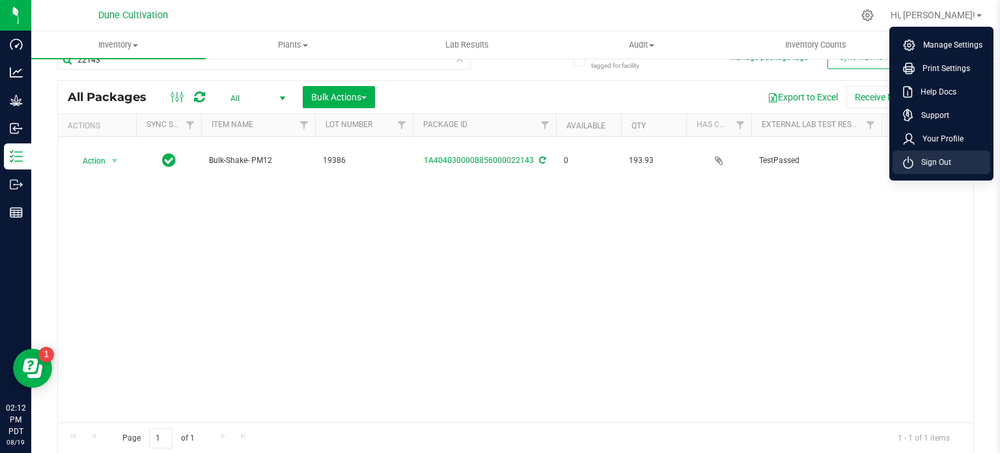
click at [972, 157] on li "Sign Out" at bounding box center [942, 161] width 98 height 23
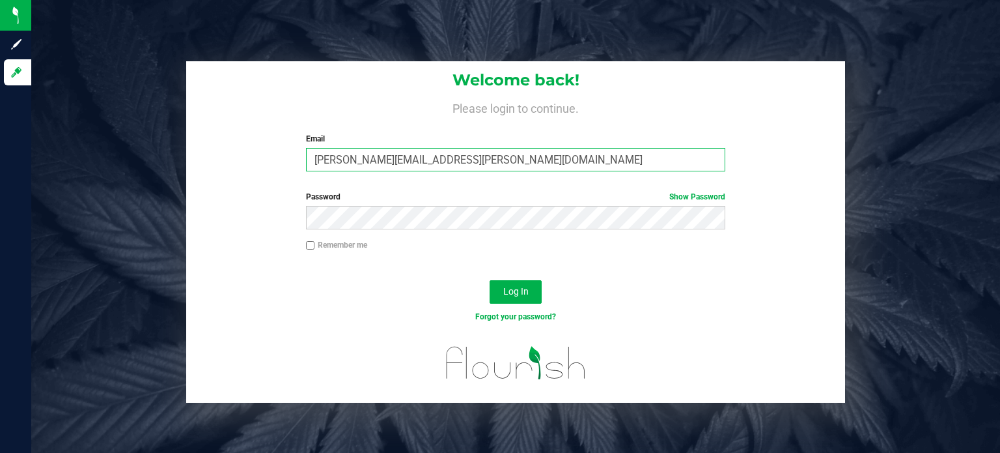
click at [375, 158] on input "[PERSON_NAME][EMAIL_ADDRESS][PERSON_NAME][DOMAIN_NAME]" at bounding box center [516, 159] width 420 height 23
type input "[PERSON_NAME][DOMAIN_NAME][EMAIL_ADDRESS][PERSON_NAME][DOMAIN_NAME]"
click at [490, 280] on button "Log In" at bounding box center [516, 291] width 52 height 23
